Goal: Transaction & Acquisition: Purchase product/service

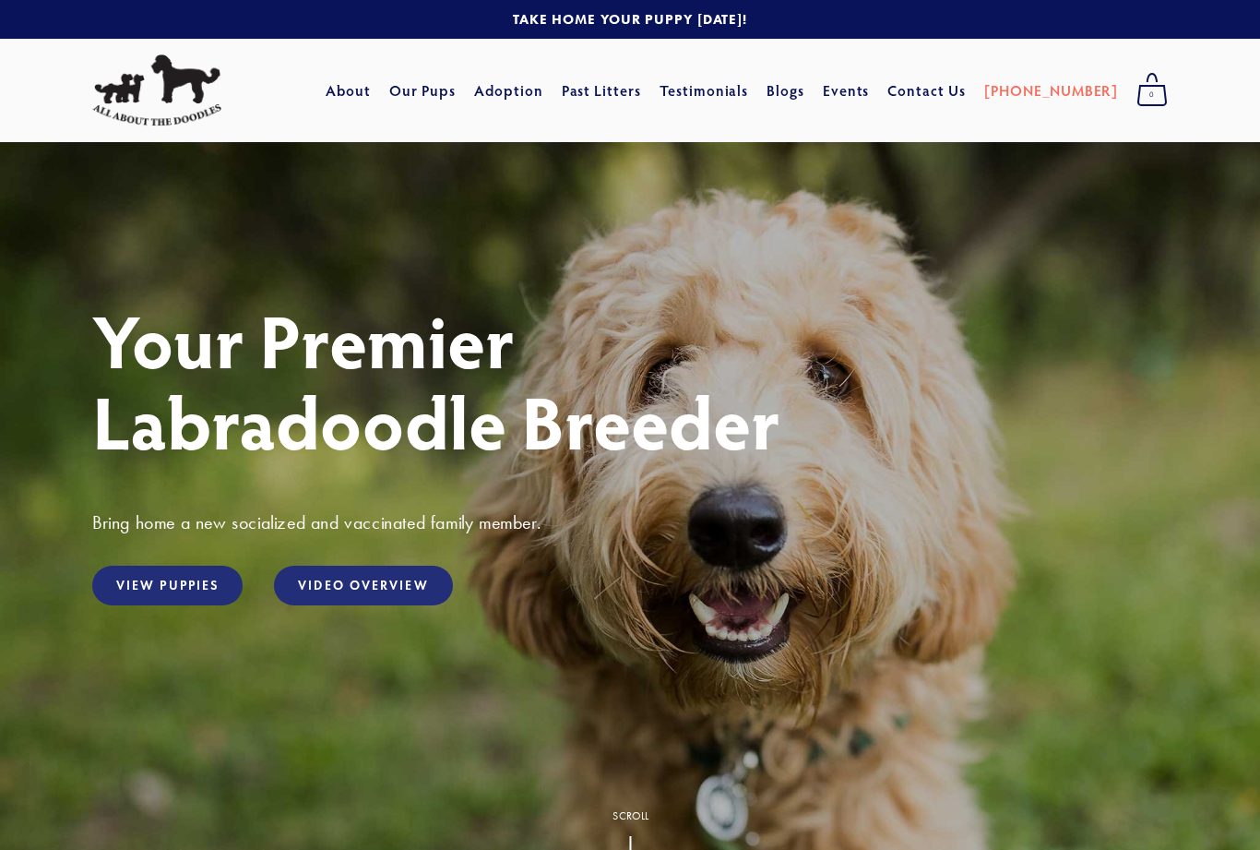
click at [149, 595] on link "View Puppies" at bounding box center [167, 585] width 150 height 40
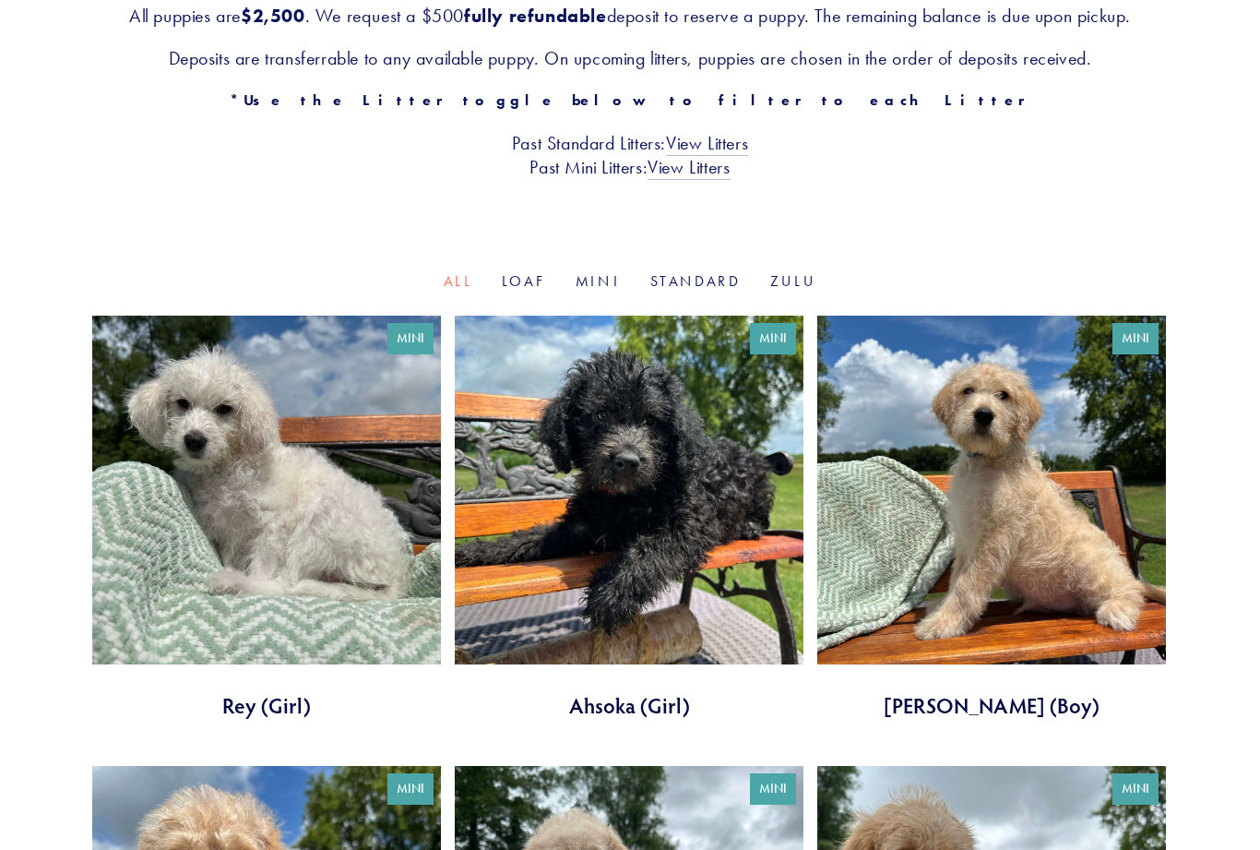
scroll to position [403, 0]
click at [600, 279] on link "Mini" at bounding box center [598, 281] width 45 height 18
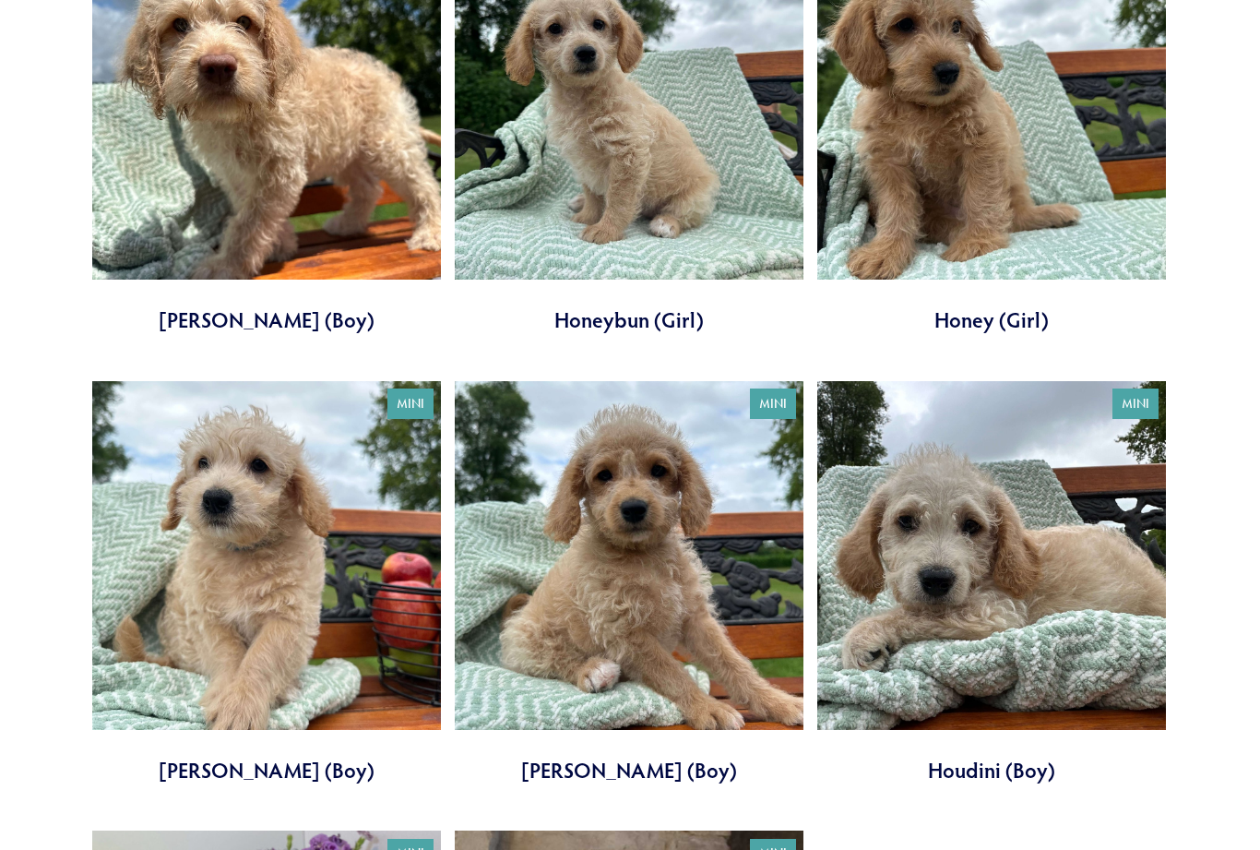
scroll to position [1237, 0]
click at [197, 549] on link at bounding box center [266, 584] width 349 height 404
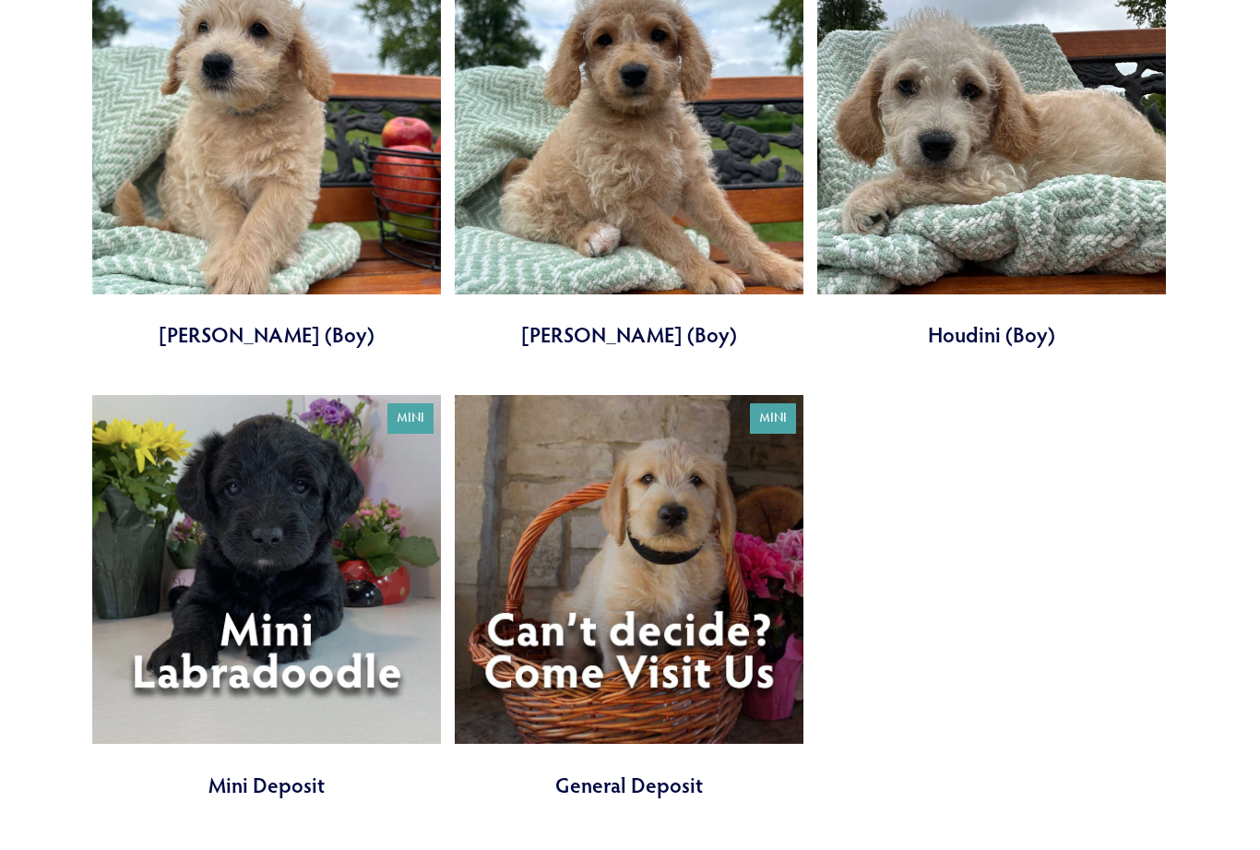
scroll to position [1673, 0]
click at [245, 552] on link at bounding box center [266, 597] width 349 height 404
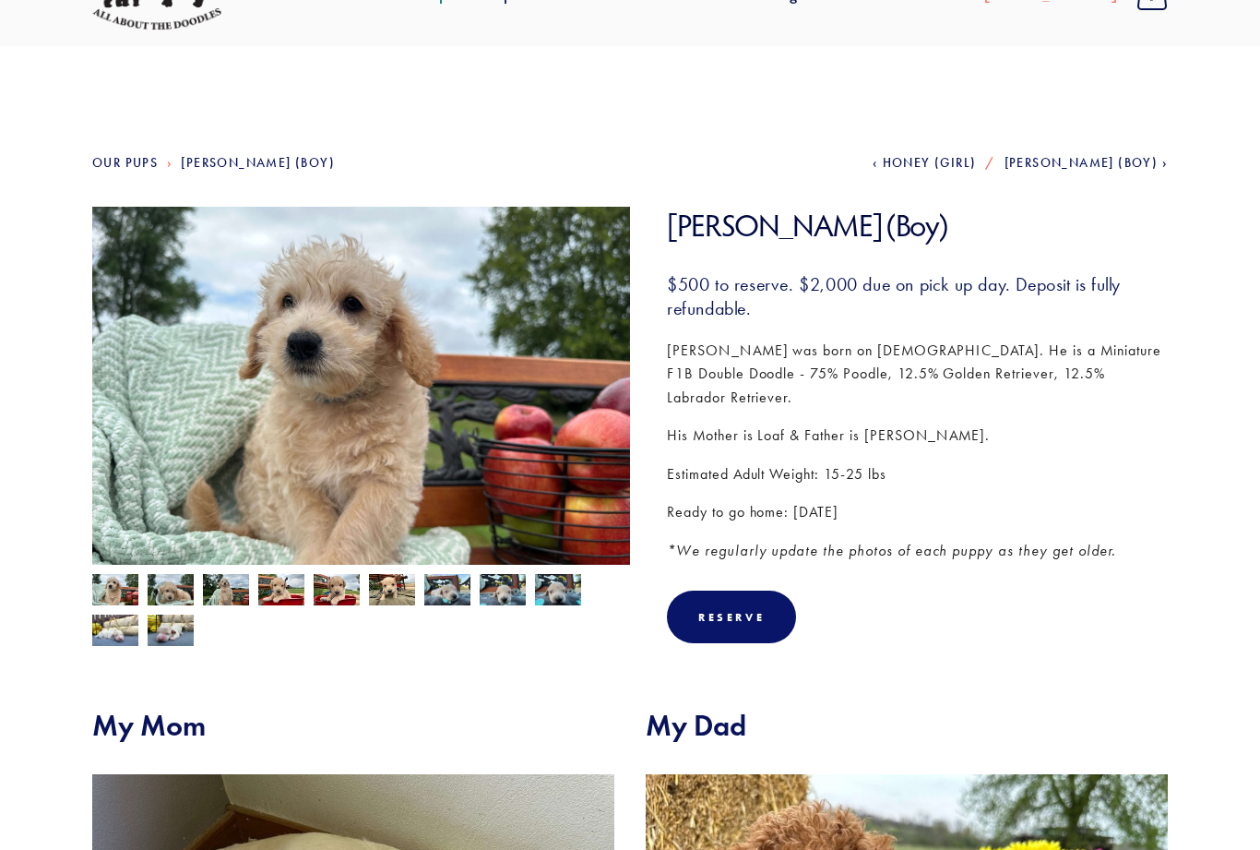
scroll to position [89, 0]
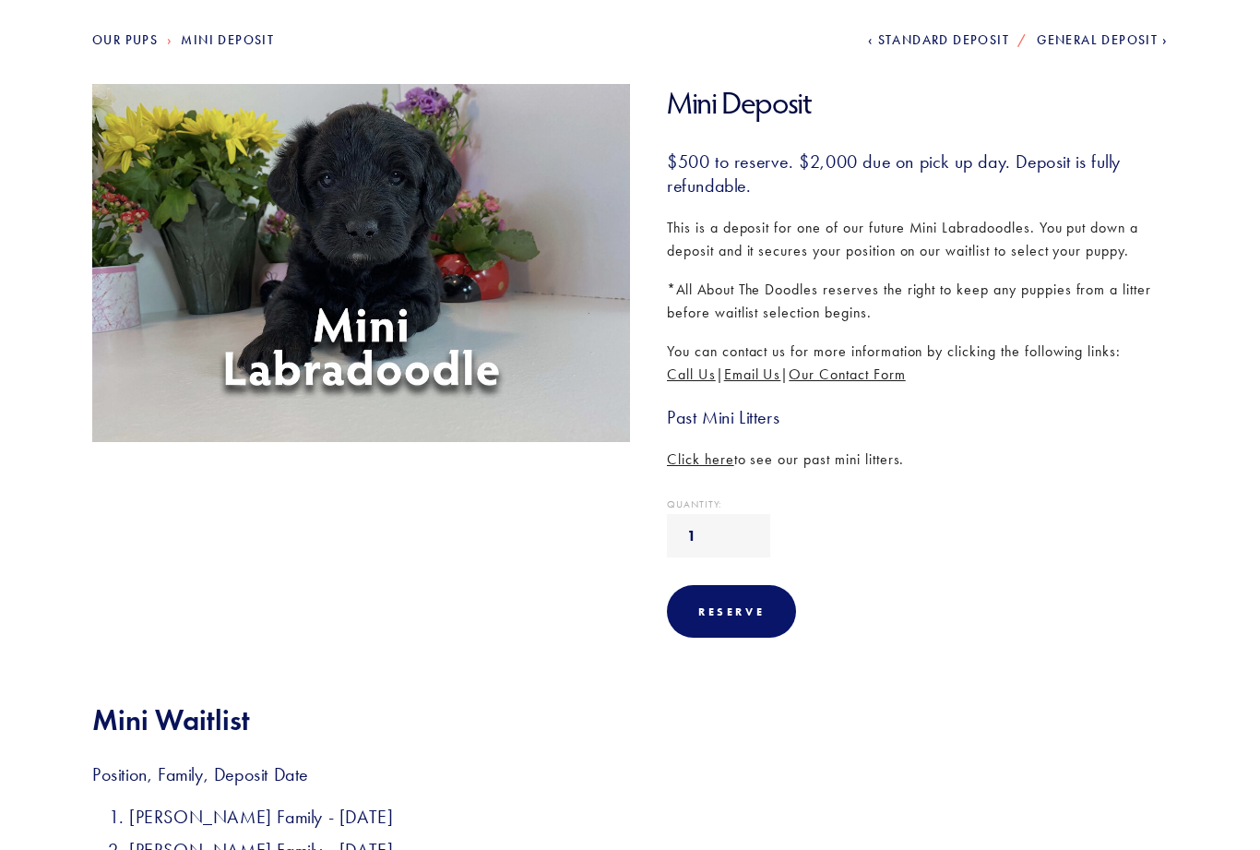
scroll to position [206, 0]
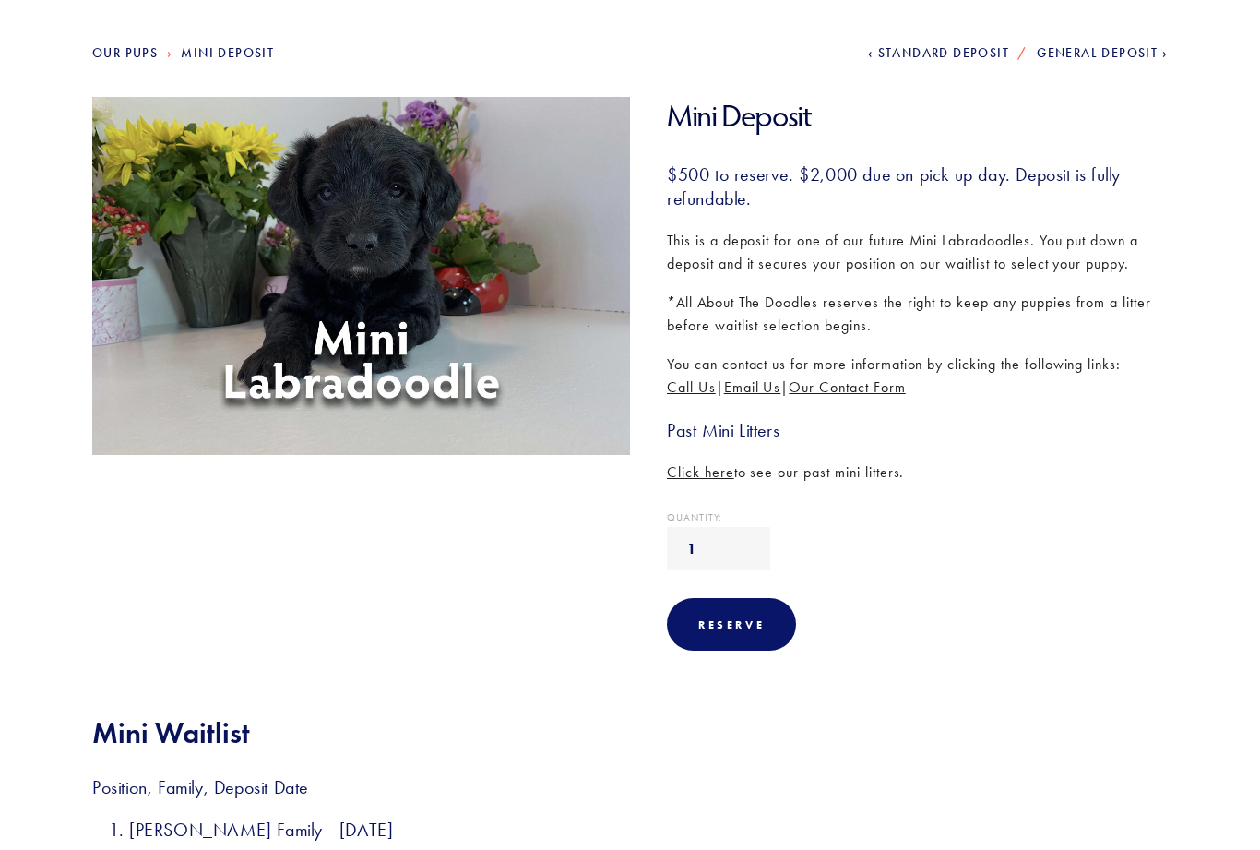
click at [706, 472] on span "Click here" at bounding box center [700, 472] width 67 height 18
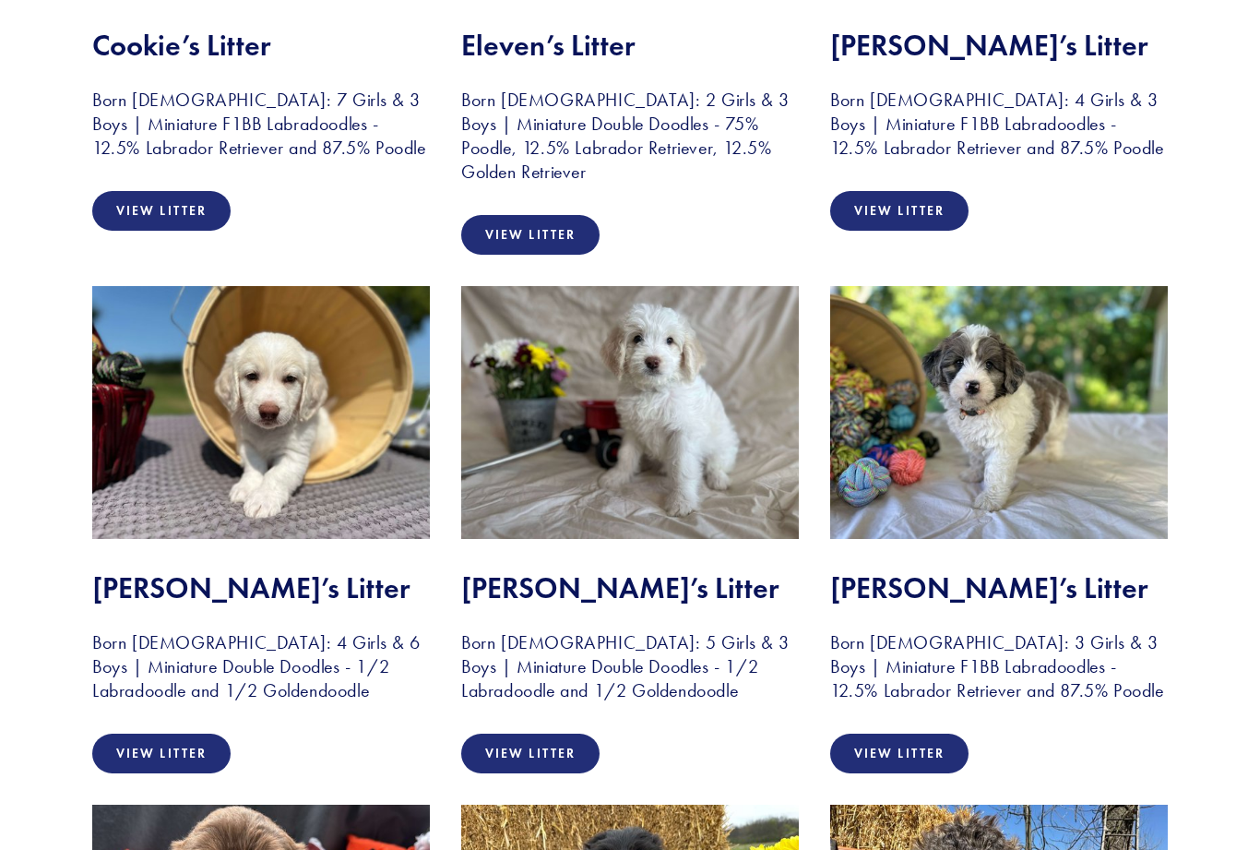
scroll to position [1777, 0]
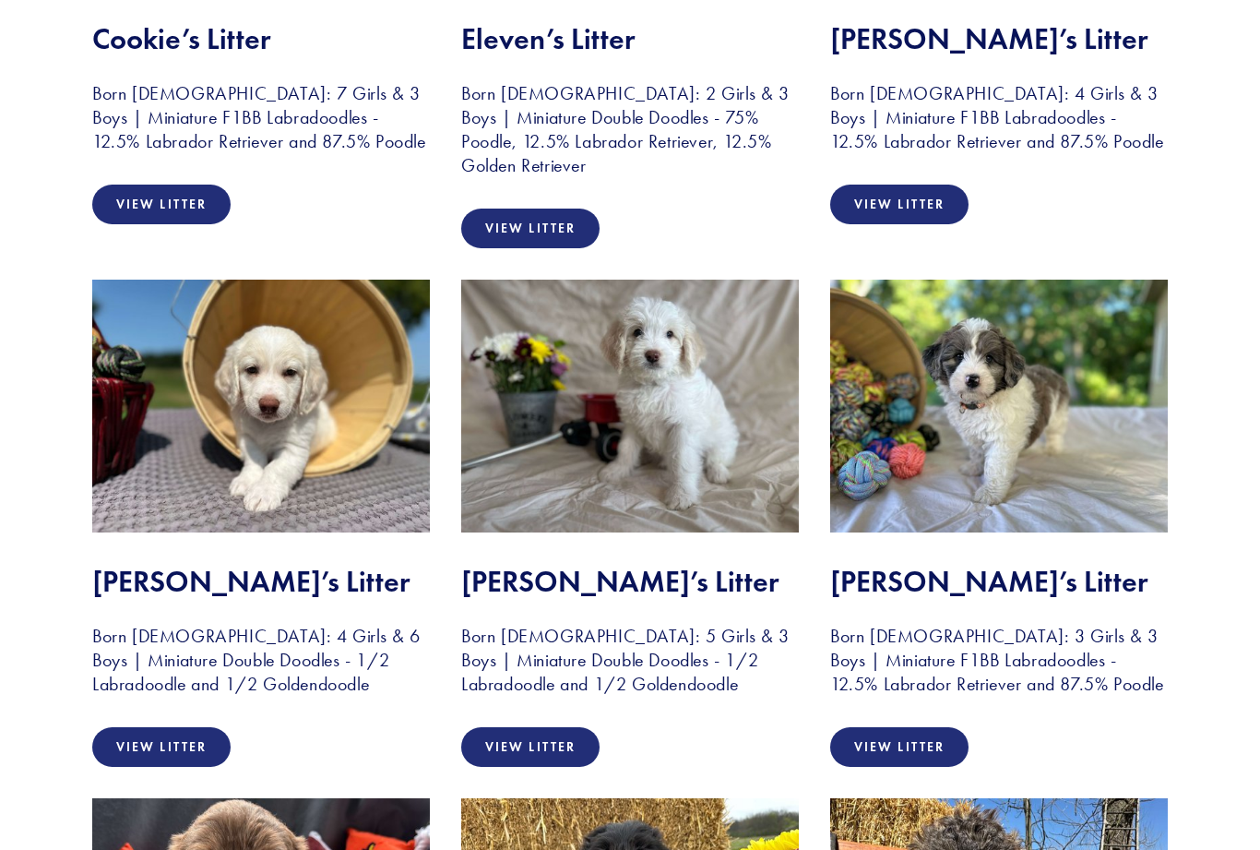
click at [552, 755] on link "View Litter" at bounding box center [530, 747] width 138 height 40
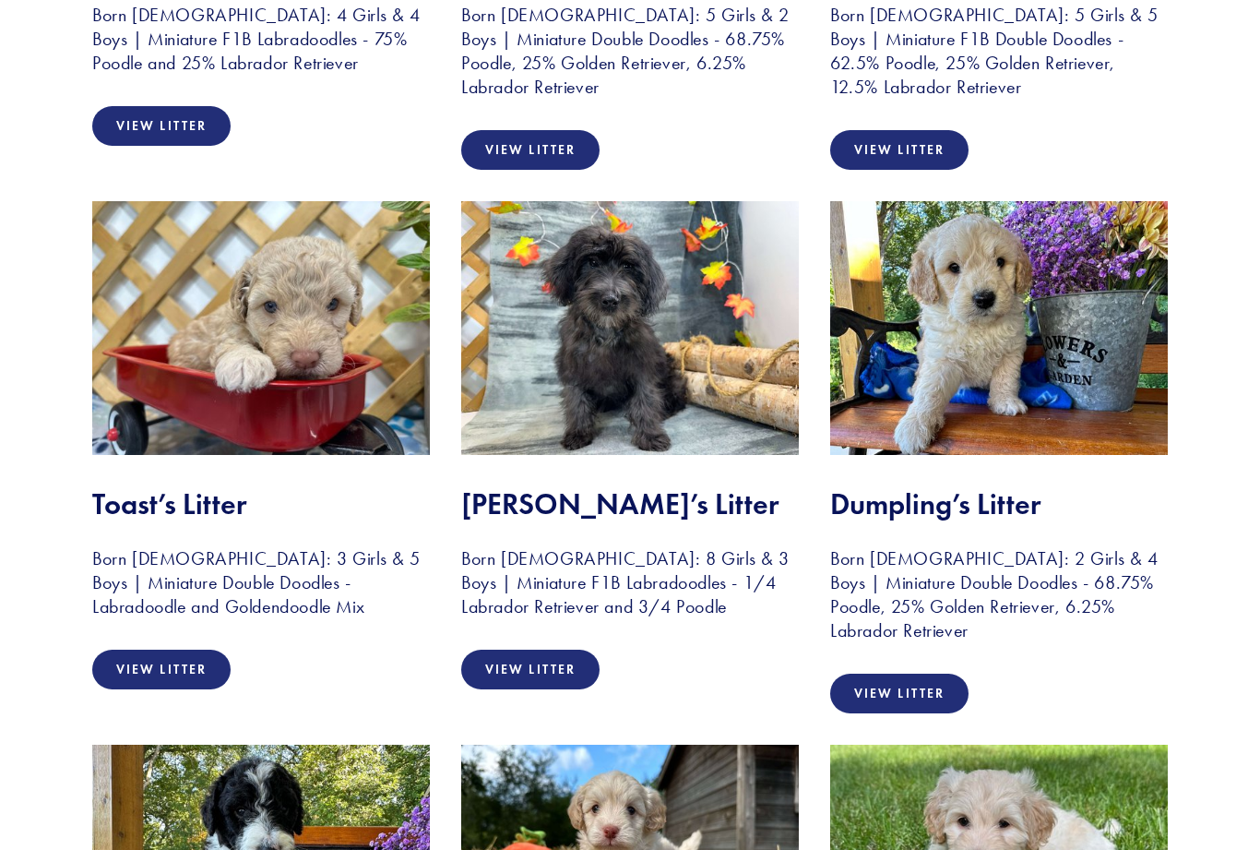
scroll to position [738, 0]
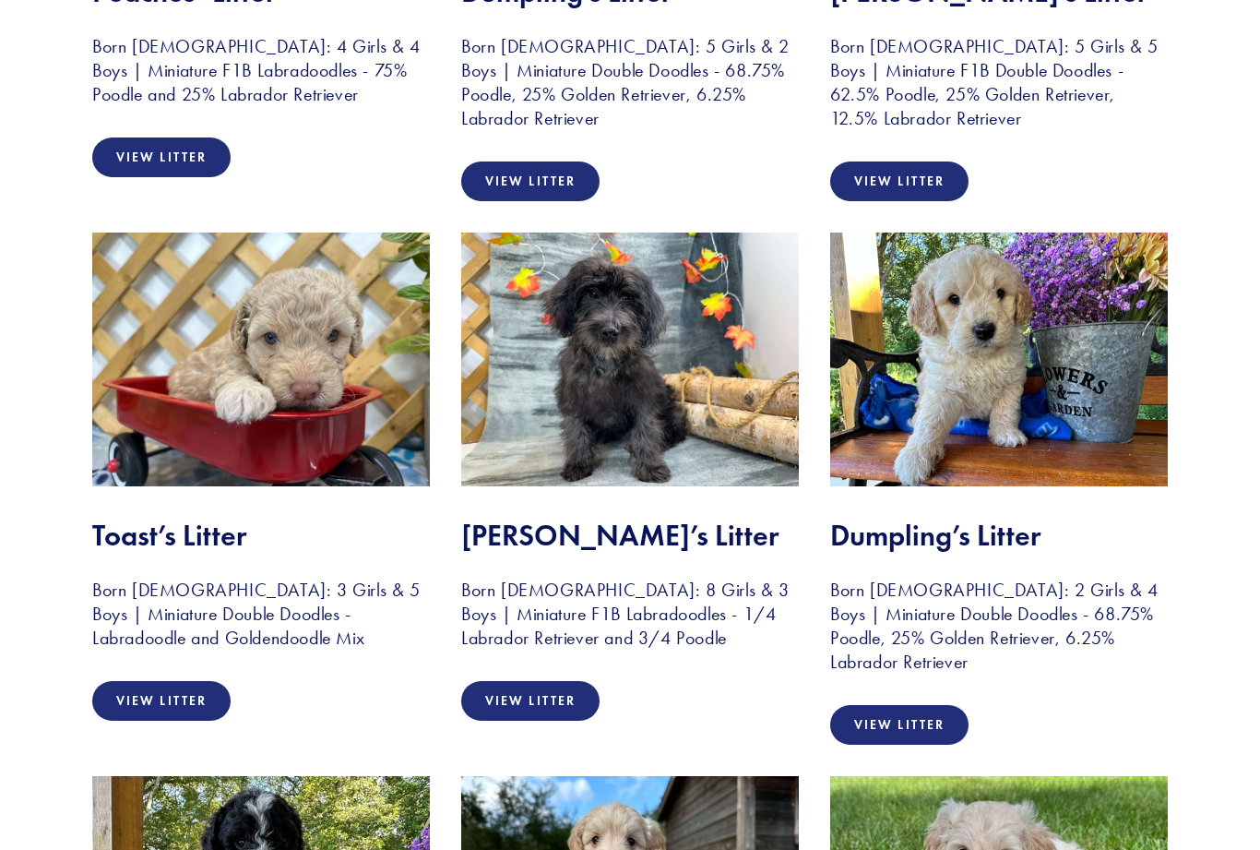
click at [160, 709] on link "View Litter" at bounding box center [161, 701] width 138 height 40
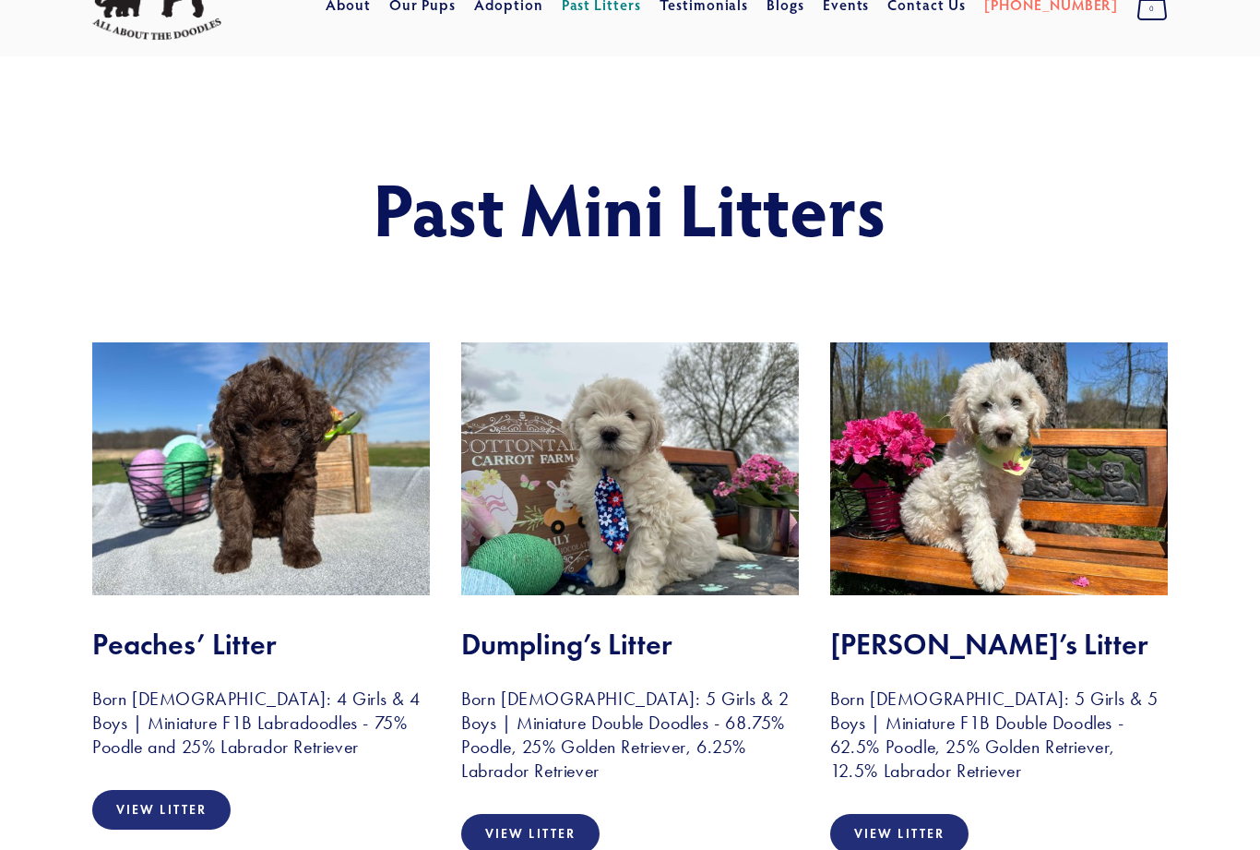
scroll to position [0, 0]
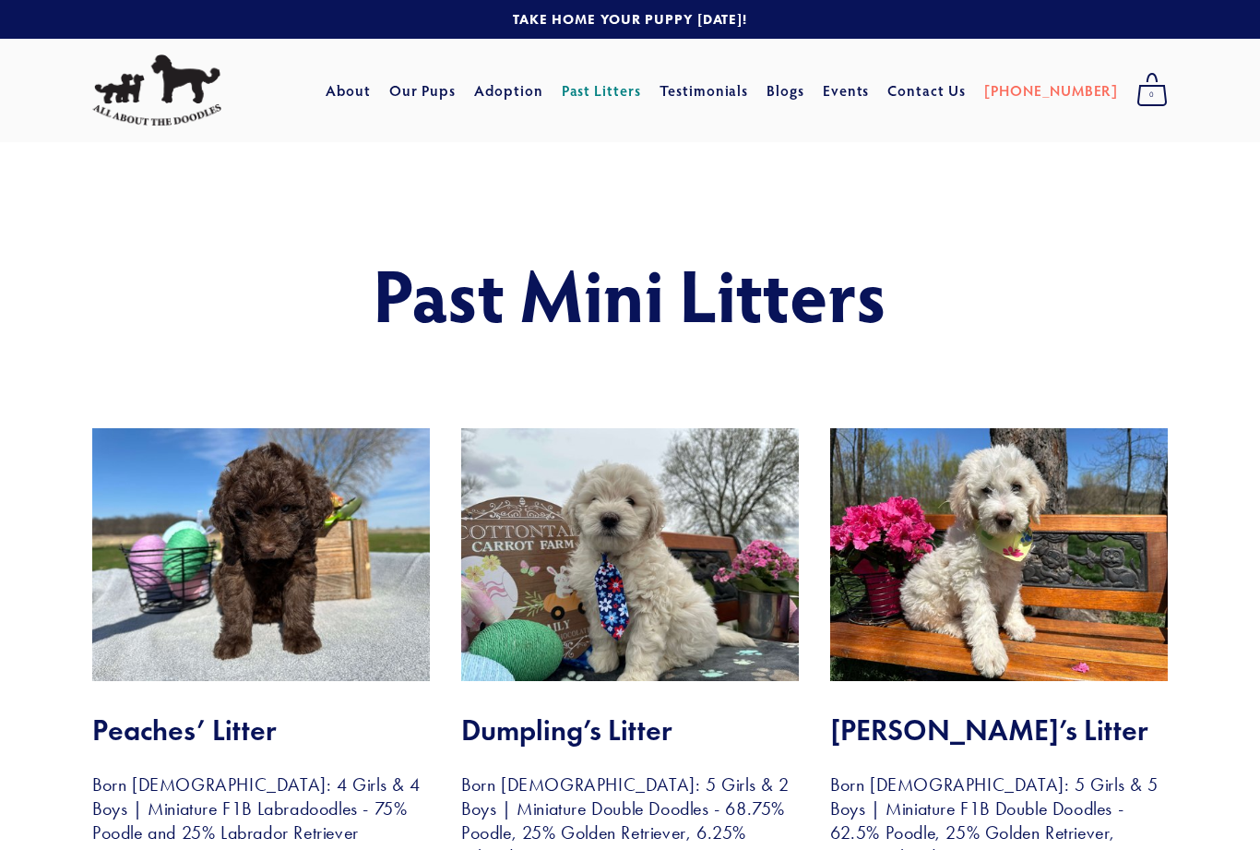
click at [457, 87] on link "Our Pups" at bounding box center [422, 90] width 67 height 33
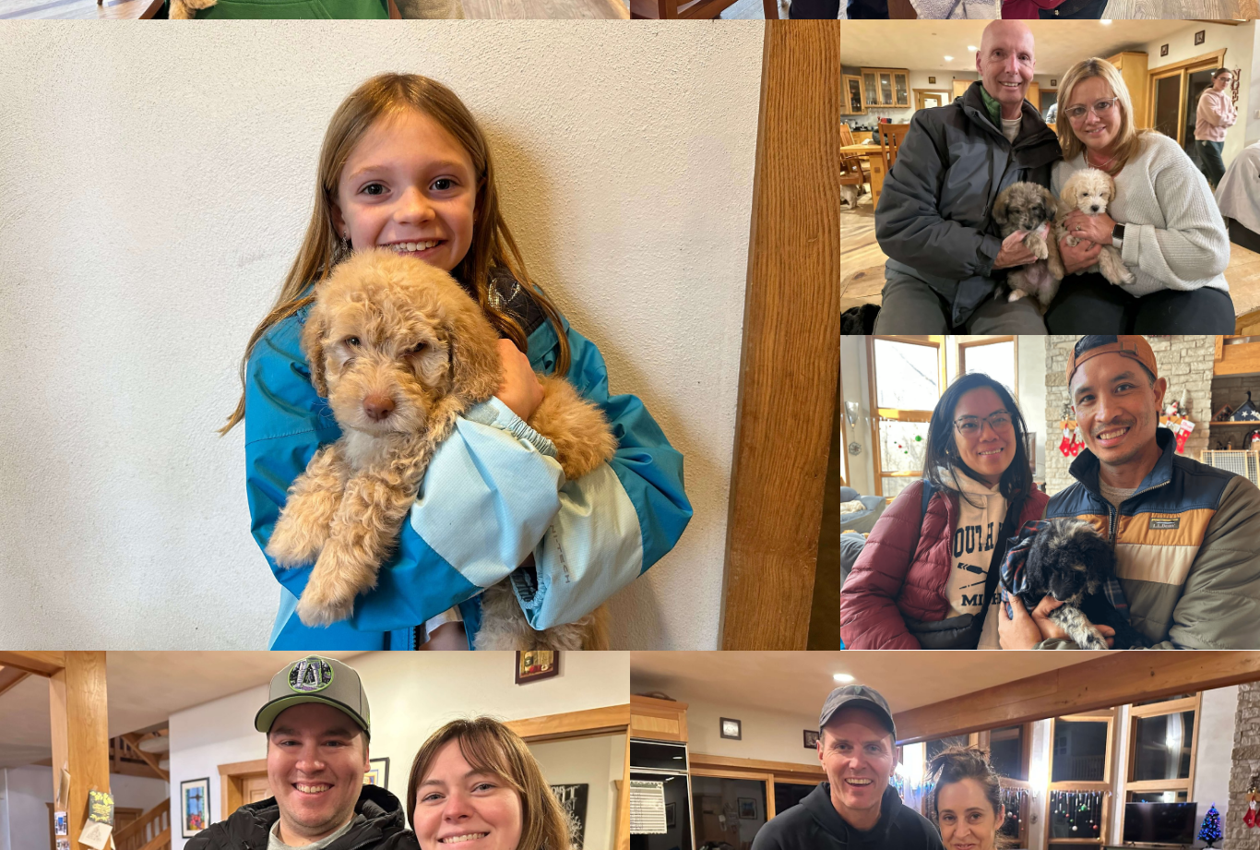
scroll to position [2752, 0]
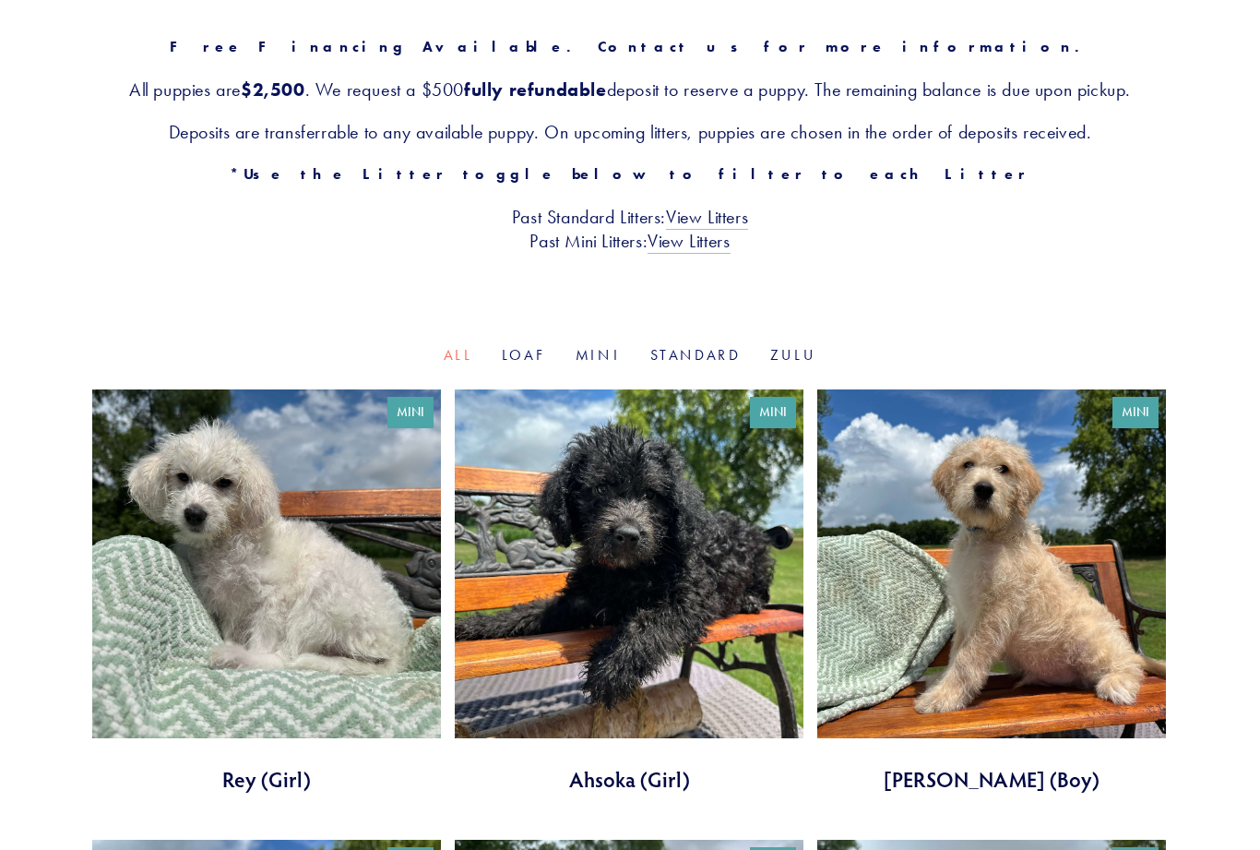
scroll to position [327, 0]
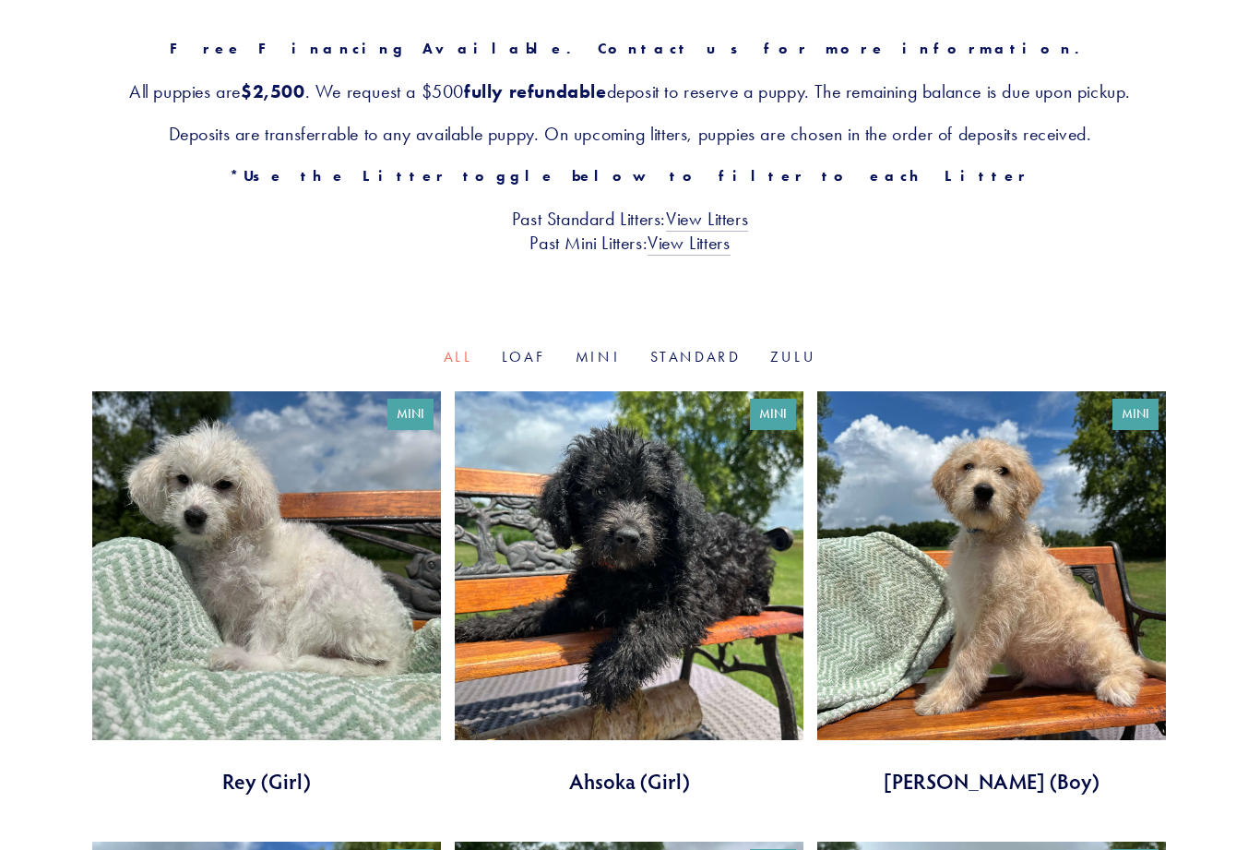
click at [595, 361] on link "Mini" at bounding box center [598, 357] width 45 height 18
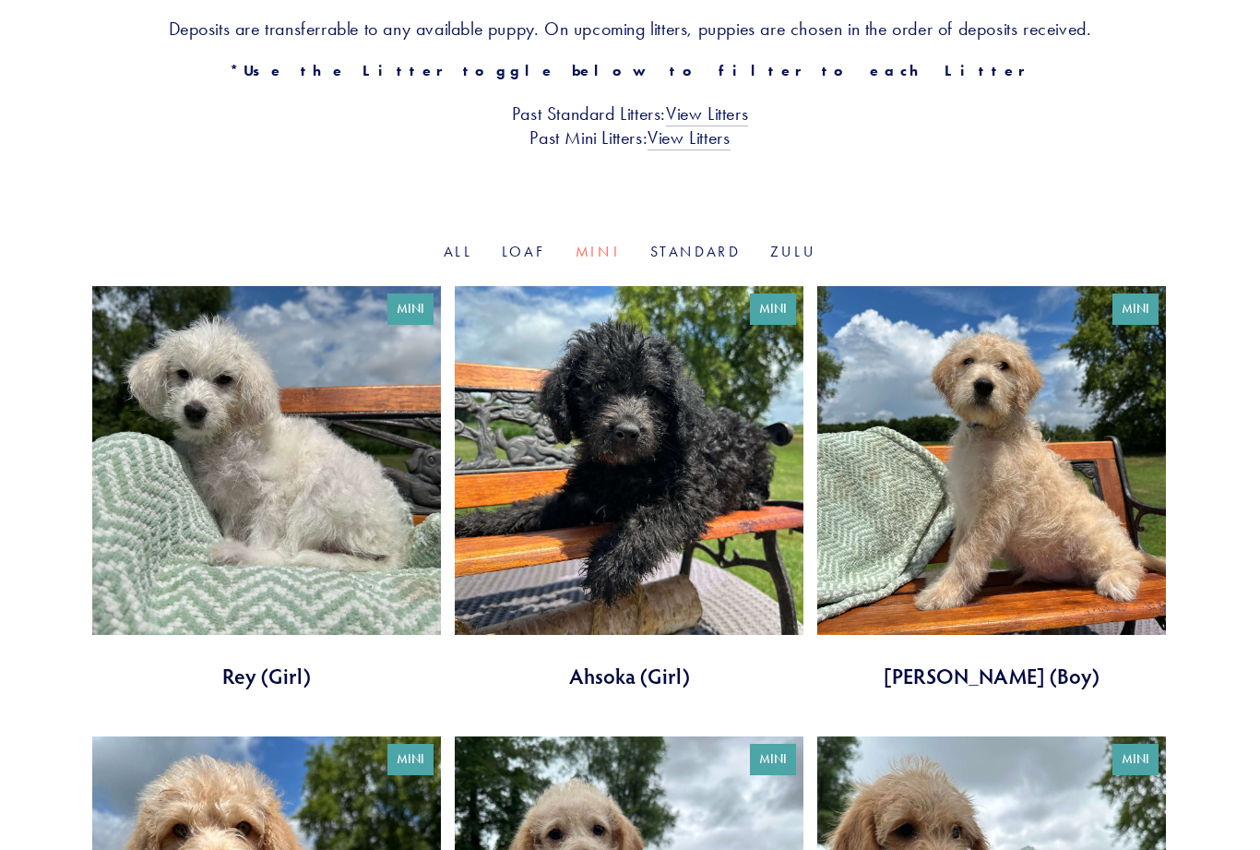
scroll to position [433, 0]
click at [1036, 534] on link at bounding box center [991, 488] width 349 height 404
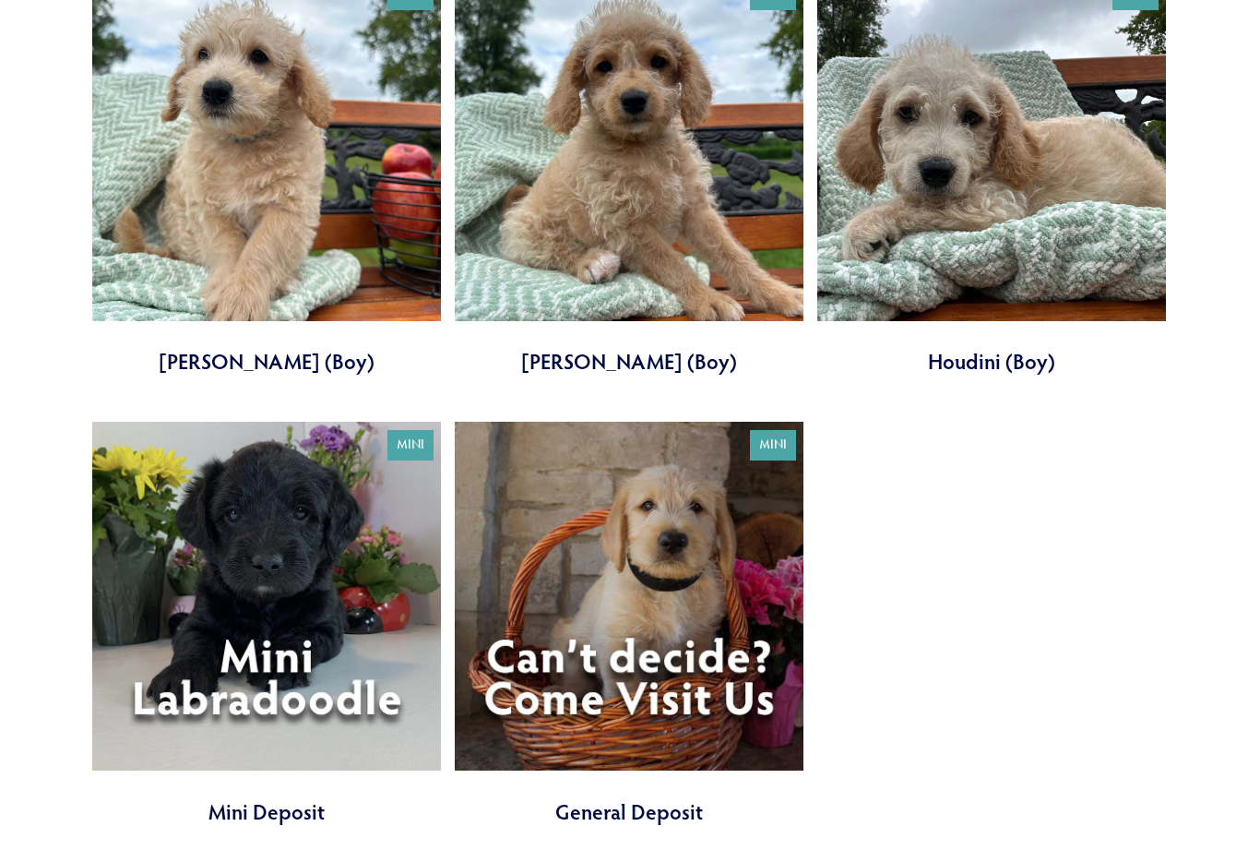
scroll to position [1669, 0]
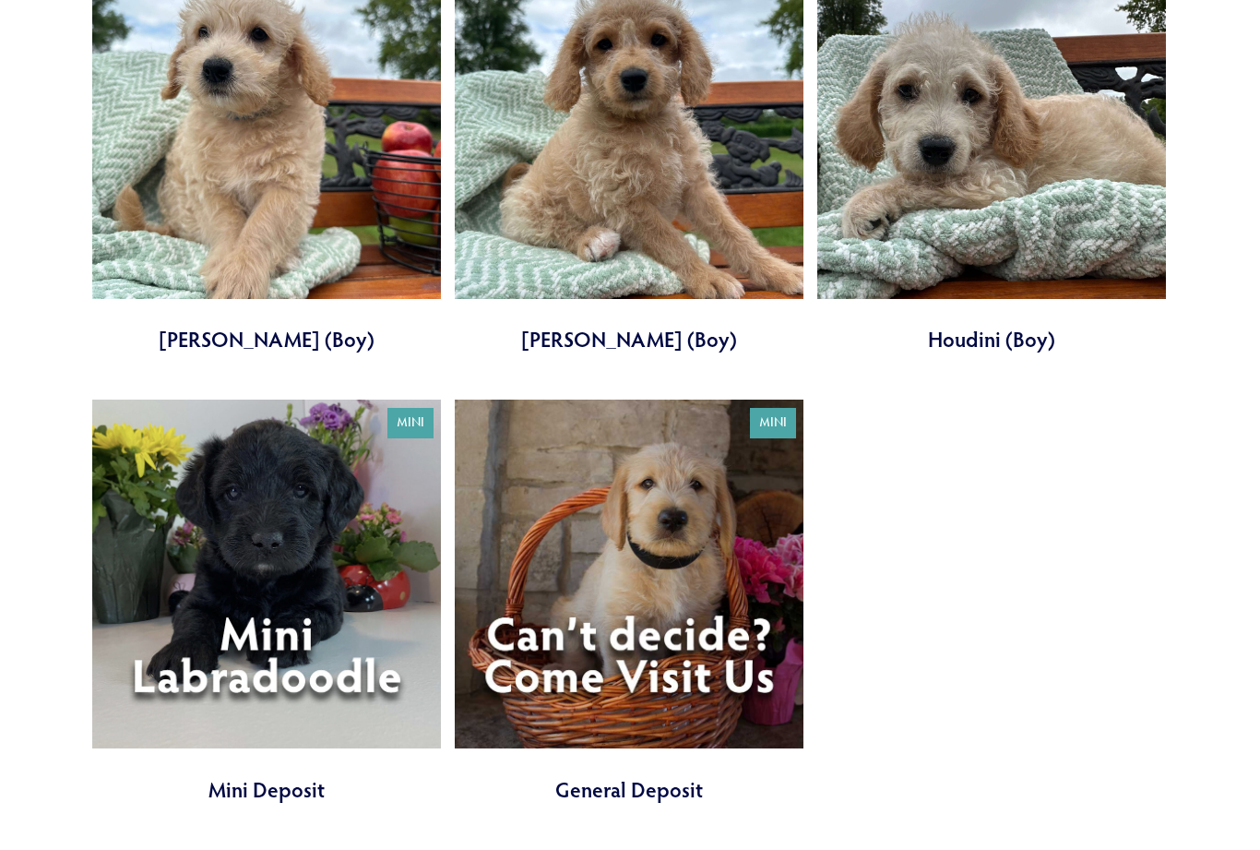
click at [672, 592] on link at bounding box center [629, 601] width 349 height 404
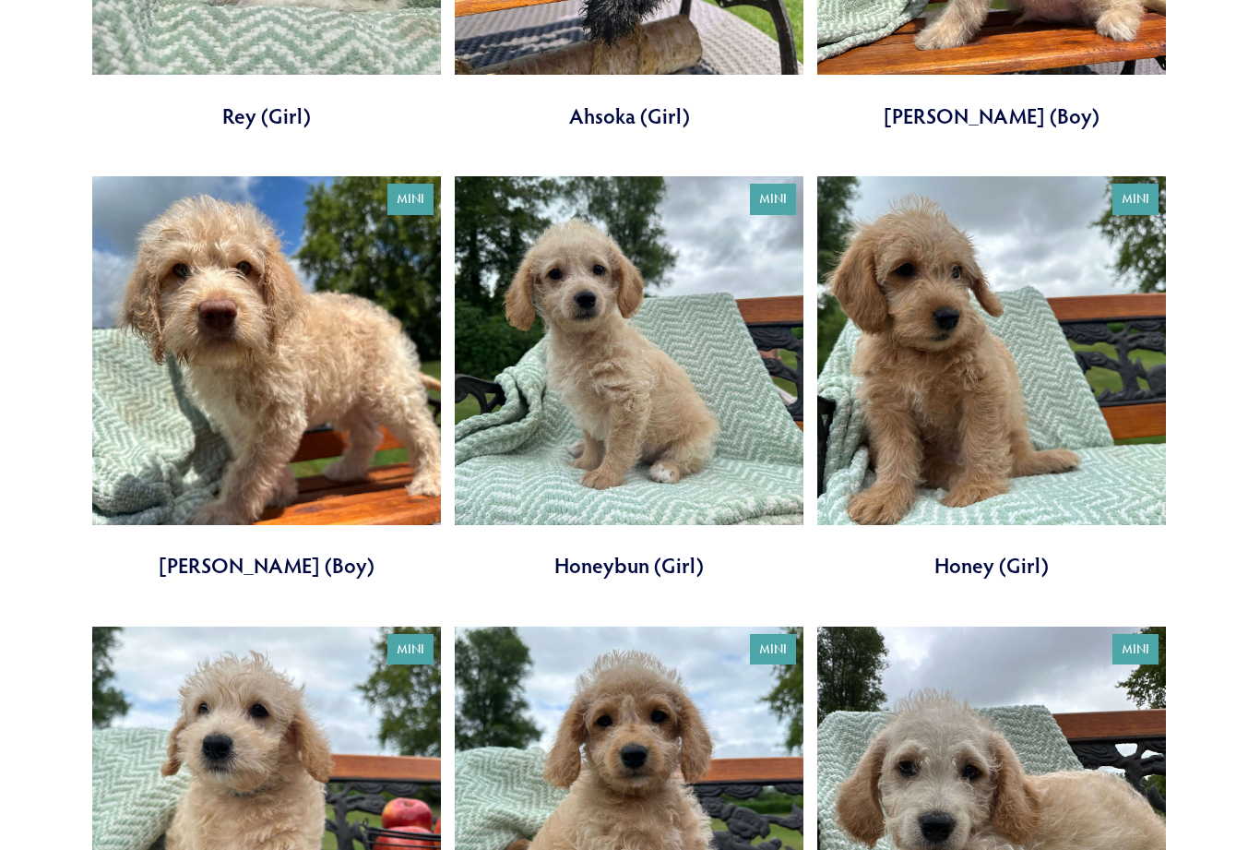
scroll to position [991, 0]
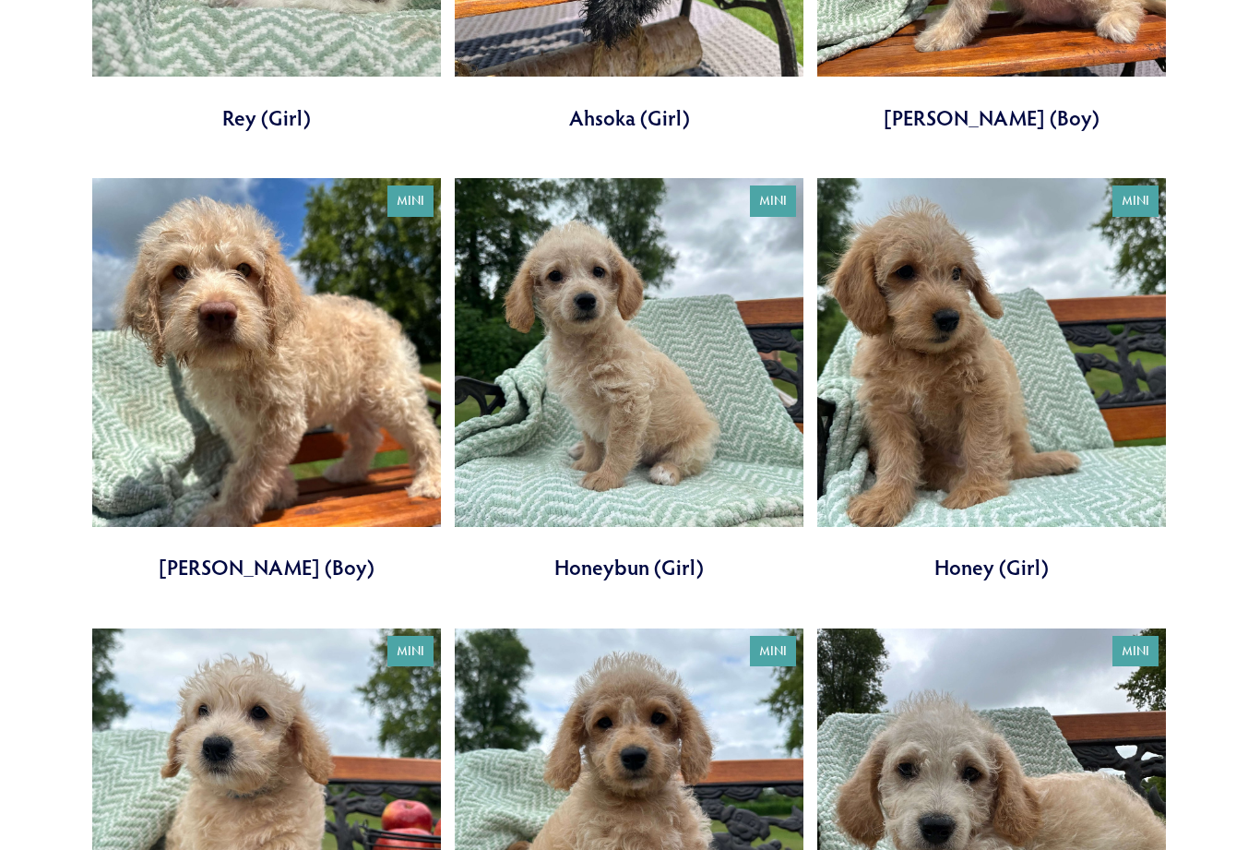
click at [208, 355] on link at bounding box center [266, 380] width 349 height 404
click at [994, 396] on link at bounding box center [991, 380] width 349 height 404
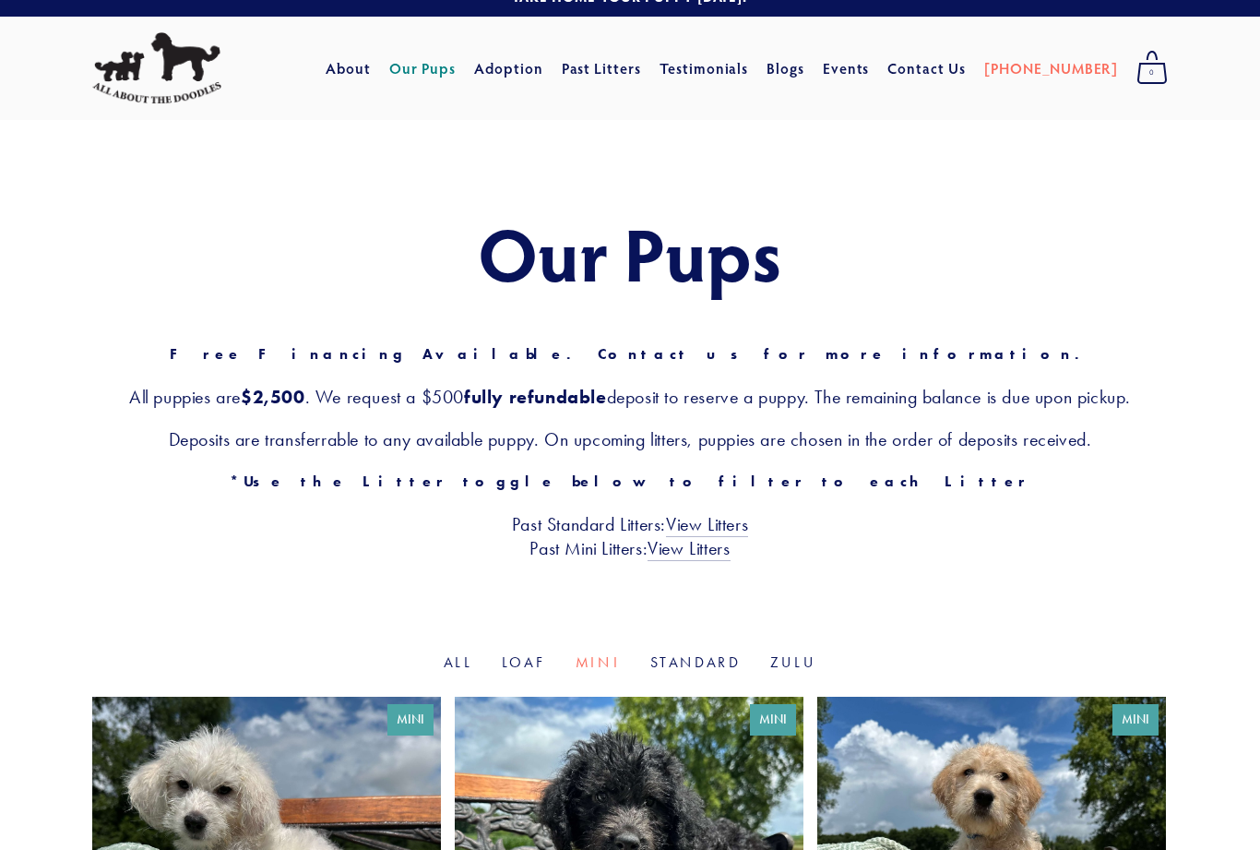
scroll to position [0, 0]
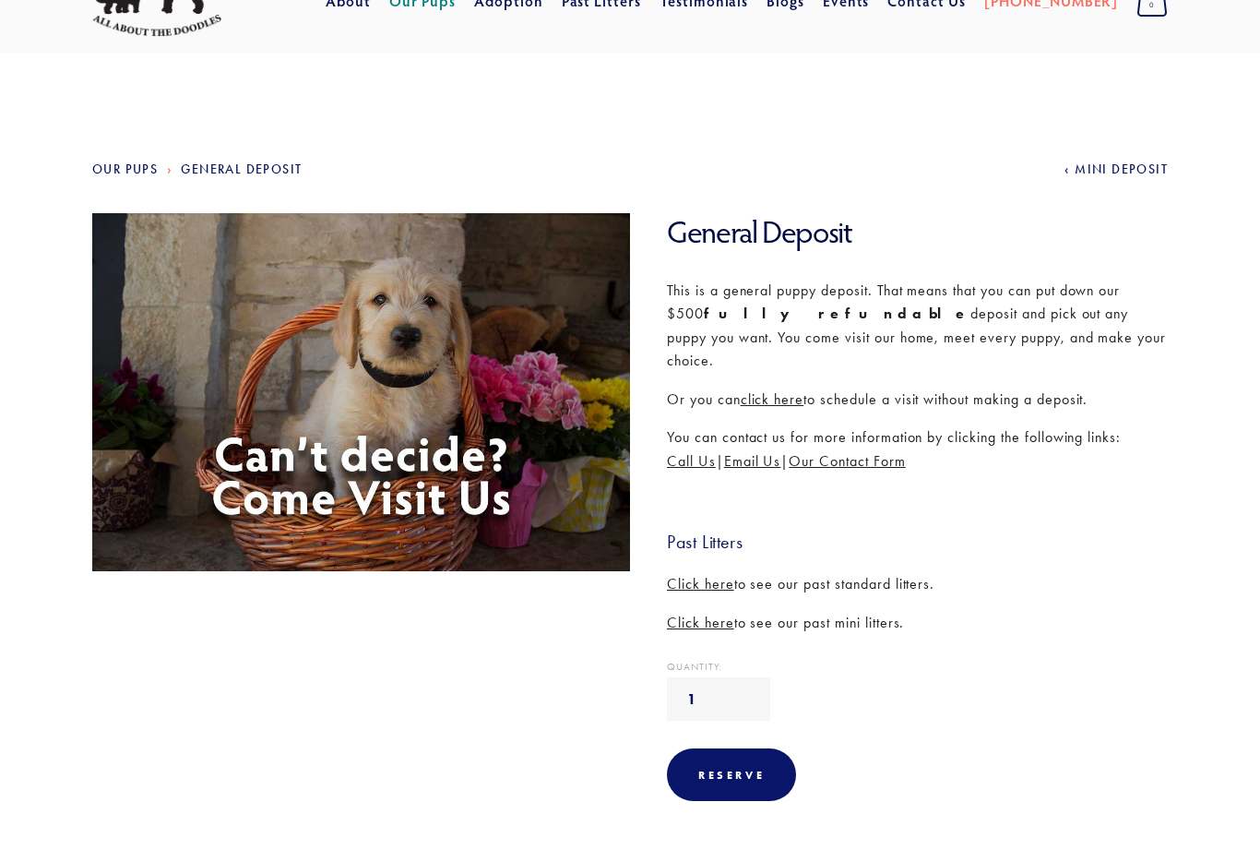
scroll to position [60, 0]
